Goal: Register for event/course

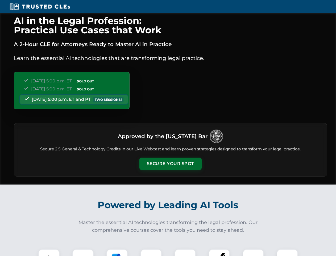
click at [170, 164] on button "Secure Your Spot" at bounding box center [171, 163] width 62 height 12
click at [49, 252] on img at bounding box center [48, 259] width 15 height 15
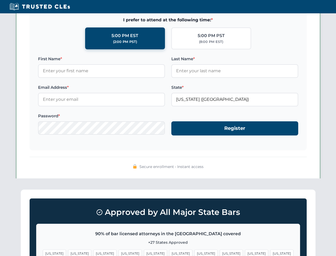
click at [245, 252] on span "[US_STATE]" at bounding box center [256, 253] width 23 height 8
